Goal: Information Seeking & Learning: Find specific fact

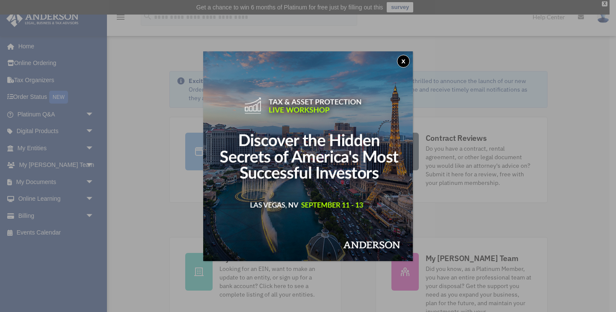
click at [405, 63] on button "x" at bounding box center [403, 61] width 13 height 13
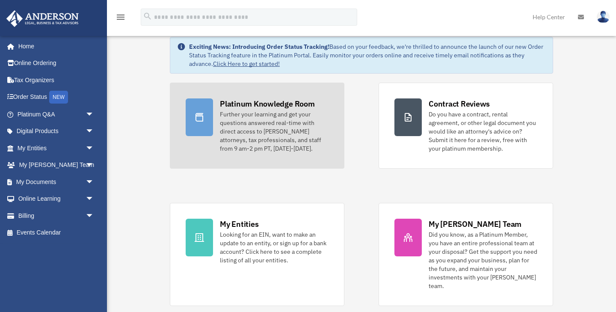
scroll to position [62, 0]
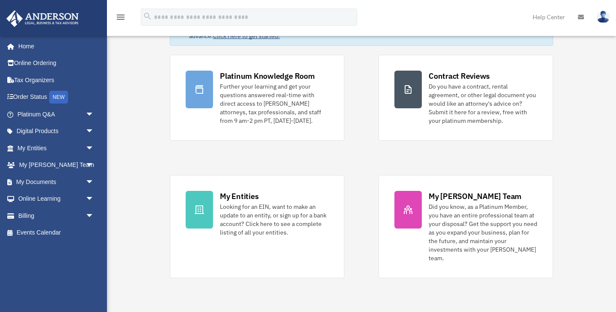
click at [581, 15] on icon at bounding box center [581, 17] width 6 height 6
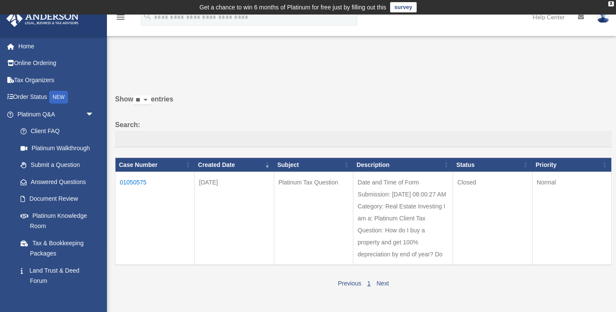
click at [142, 184] on td "01050575" at bounding box center [155, 218] width 79 height 93
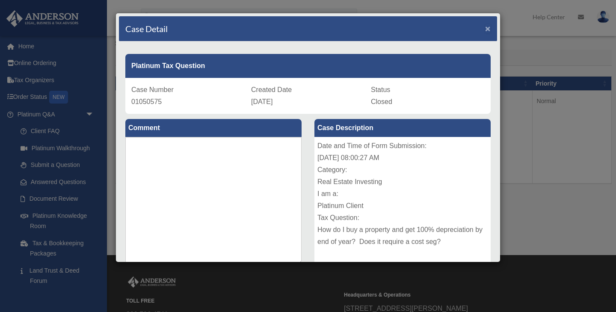
click at [489, 29] on span "×" at bounding box center [488, 29] width 6 height 10
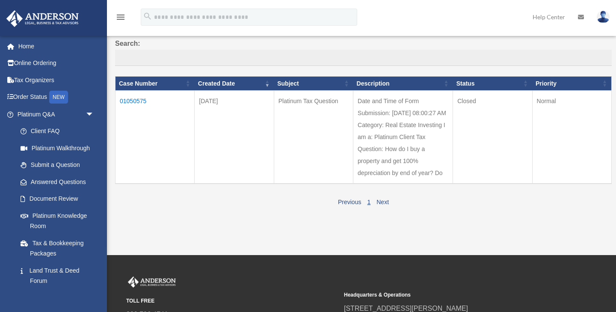
click at [605, 18] on img at bounding box center [603, 17] width 13 height 12
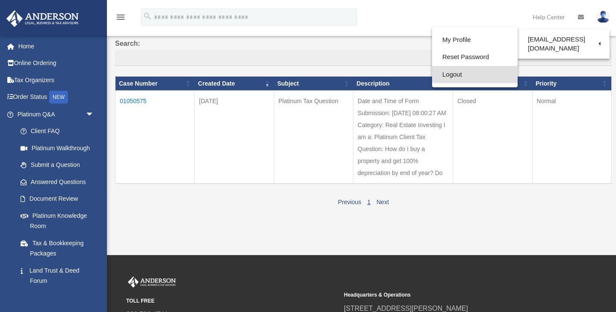
click at [452, 77] on link "Logout" at bounding box center [475, 75] width 86 height 18
